Goal: Transaction & Acquisition: Subscribe to service/newsletter

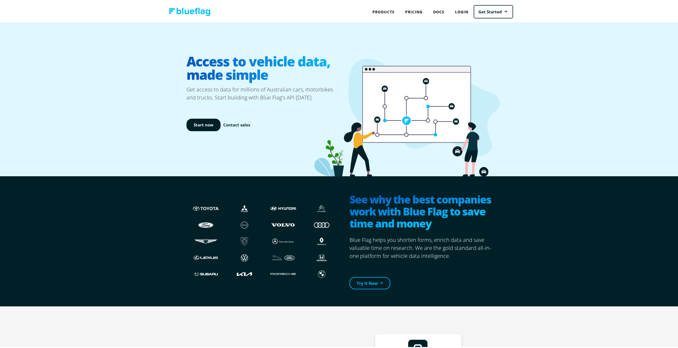
click at [413, 12] on link "Pricing" at bounding box center [414, 10] width 28 height 11
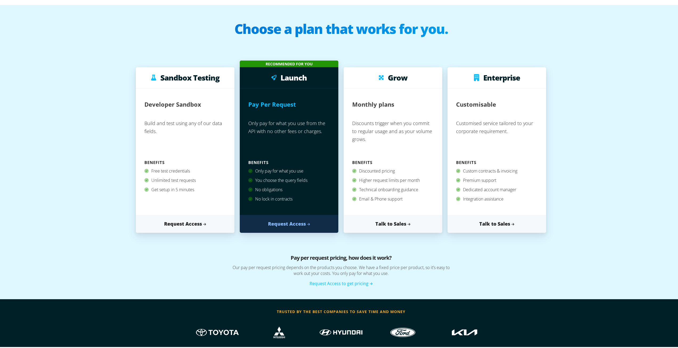
scroll to position [27, 0]
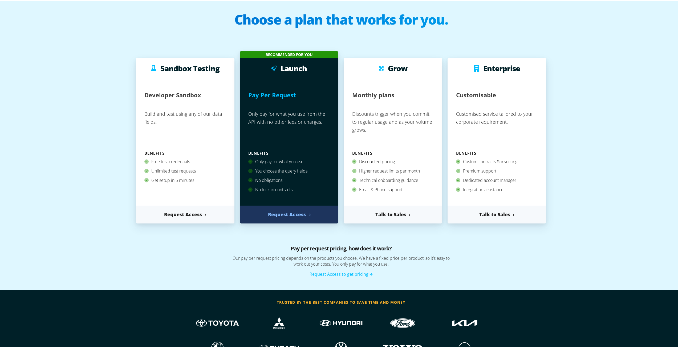
click at [281, 212] on link "Request Access" at bounding box center [289, 213] width 99 height 18
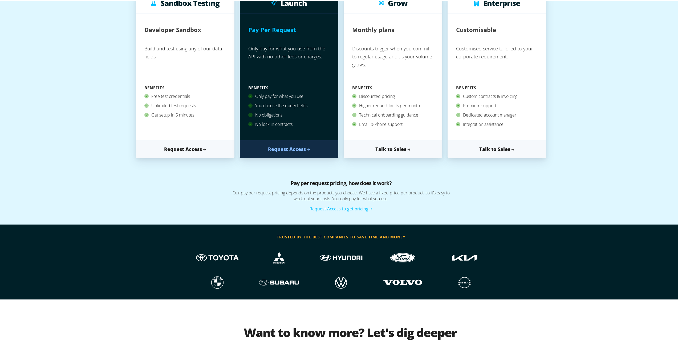
scroll to position [0, 0]
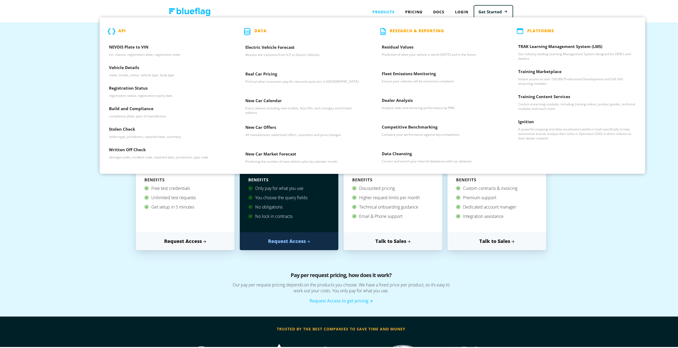
click at [381, 9] on div "Products API NEVDIS Plate to VIN vin, chassis, registration plate, registration…" at bounding box center [383, 10] width 33 height 11
